Goal: Book appointment/travel/reservation

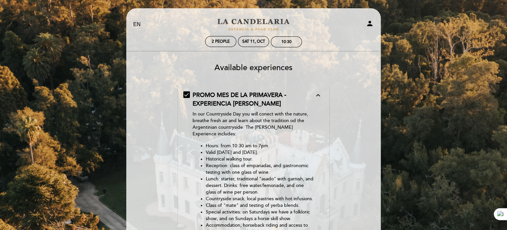
scroll to position [133, 0]
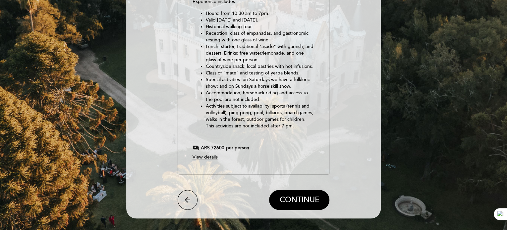
click at [205, 159] on span "View details" at bounding box center [205, 157] width 25 height 6
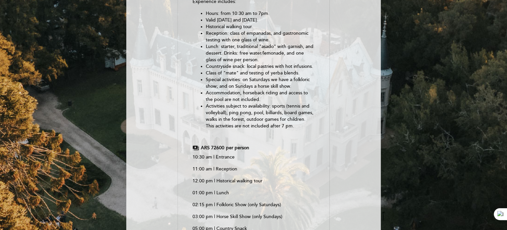
scroll to position [0, 0]
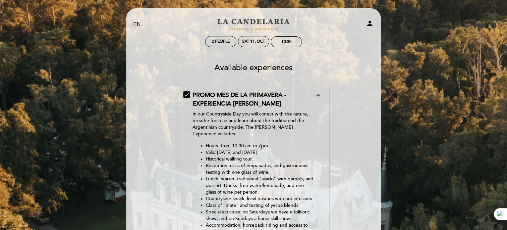
click at [137, 26] on select "EN ES PT" at bounding box center [137, 25] width 8 height 8
select select "es"
click at [133, 21] on select "EN ES PT" at bounding box center [137, 25] width 8 height 8
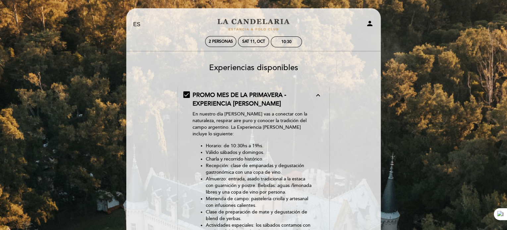
scroll to position [133, 0]
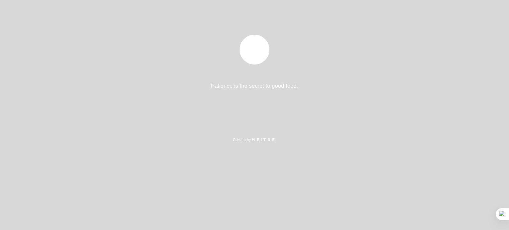
select select "es"
